Goal: Navigation & Orientation: Understand site structure

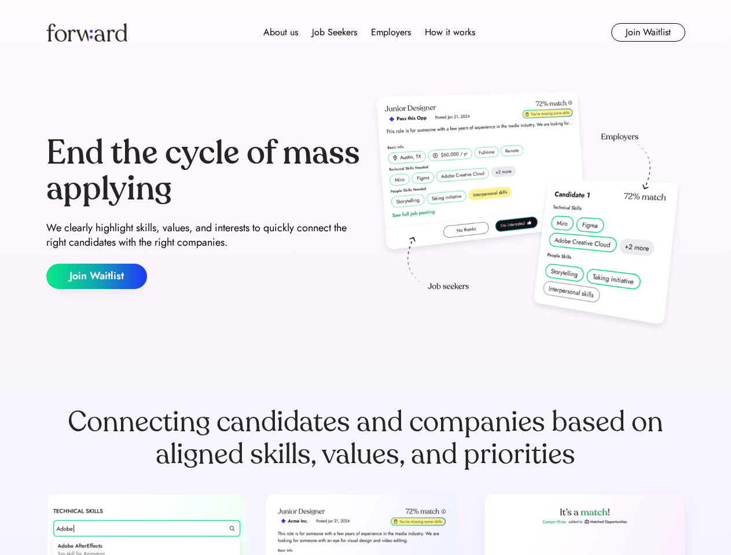
click at [365, 278] on div "End the cycle of mass applying We clearly highlight skills, values, and interes…" at bounding box center [365, 212] width 639 height 249
click at [366, 32] on div "About us Job Seekers Employers How it works" at bounding box center [369, 32] width 456 height 14
click at [87, 32] on img at bounding box center [86, 32] width 81 height 19
click at [369, 32] on div "About us Job Seekers Employers How it works" at bounding box center [369, 32] width 456 height 14
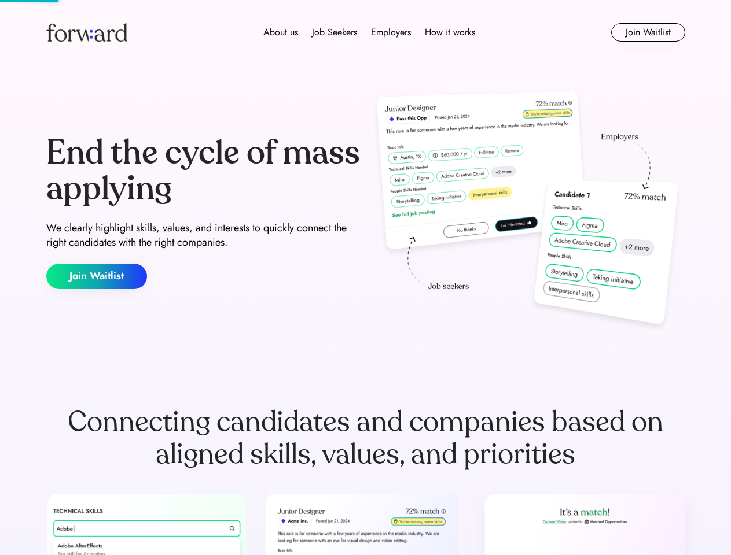
click at [281, 32] on div "About us" at bounding box center [280, 32] width 35 height 14
click at [334, 32] on div "Job Seekers" at bounding box center [334, 32] width 45 height 14
click at [391, 32] on div "Employers" at bounding box center [391, 32] width 40 height 14
click at [449, 32] on div "How it works" at bounding box center [450, 32] width 50 height 14
click at [647, 32] on button "Join Waitlist" at bounding box center [648, 32] width 74 height 19
